Goal: Find specific page/section: Find specific page/section

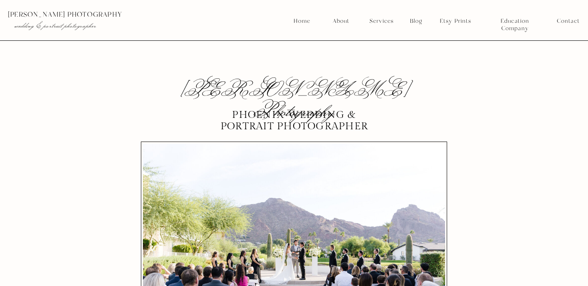
click at [379, 20] on nav "Services" at bounding box center [382, 21] width 30 height 7
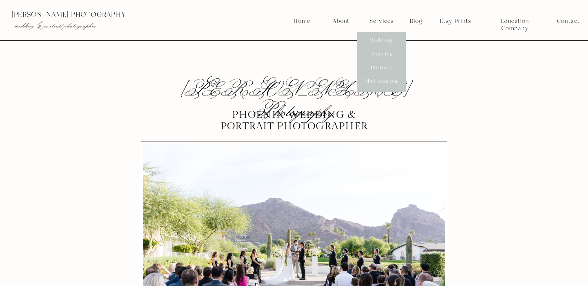
click at [380, 39] on nav "Weddings" at bounding box center [382, 40] width 30 height 7
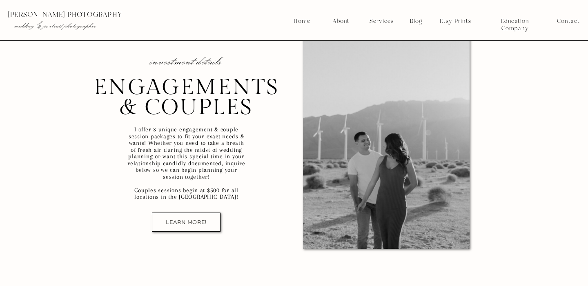
scroll to position [5516, 0]
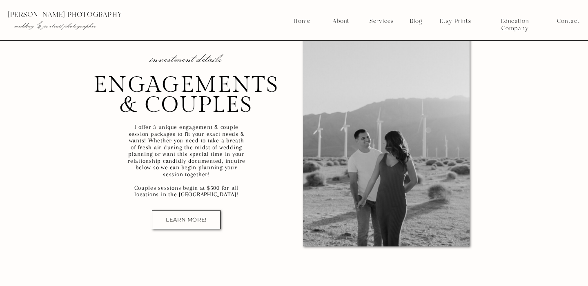
click at [188, 214] on div at bounding box center [186, 219] width 69 height 19
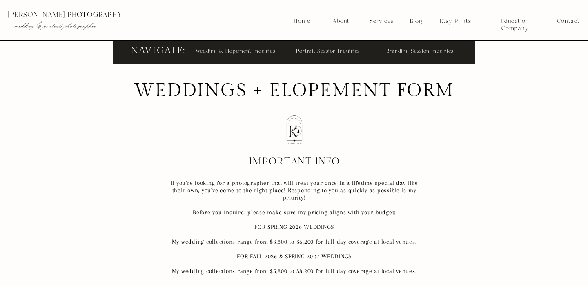
scroll to position [354, 0]
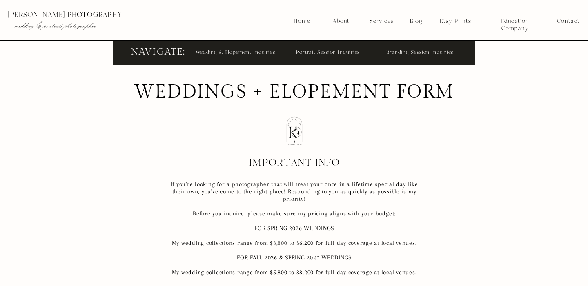
click at [315, 53] on nav "Portrait Session Inquiries" at bounding box center [330, 51] width 69 height 9
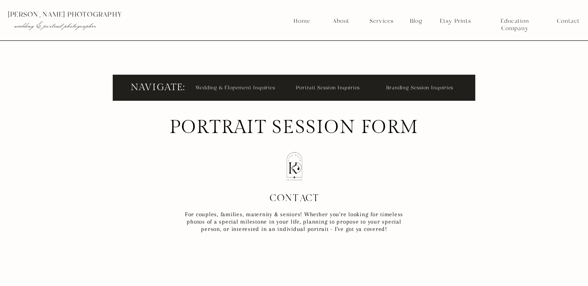
scroll to position [248, 0]
